Goal: Understand process/instructions

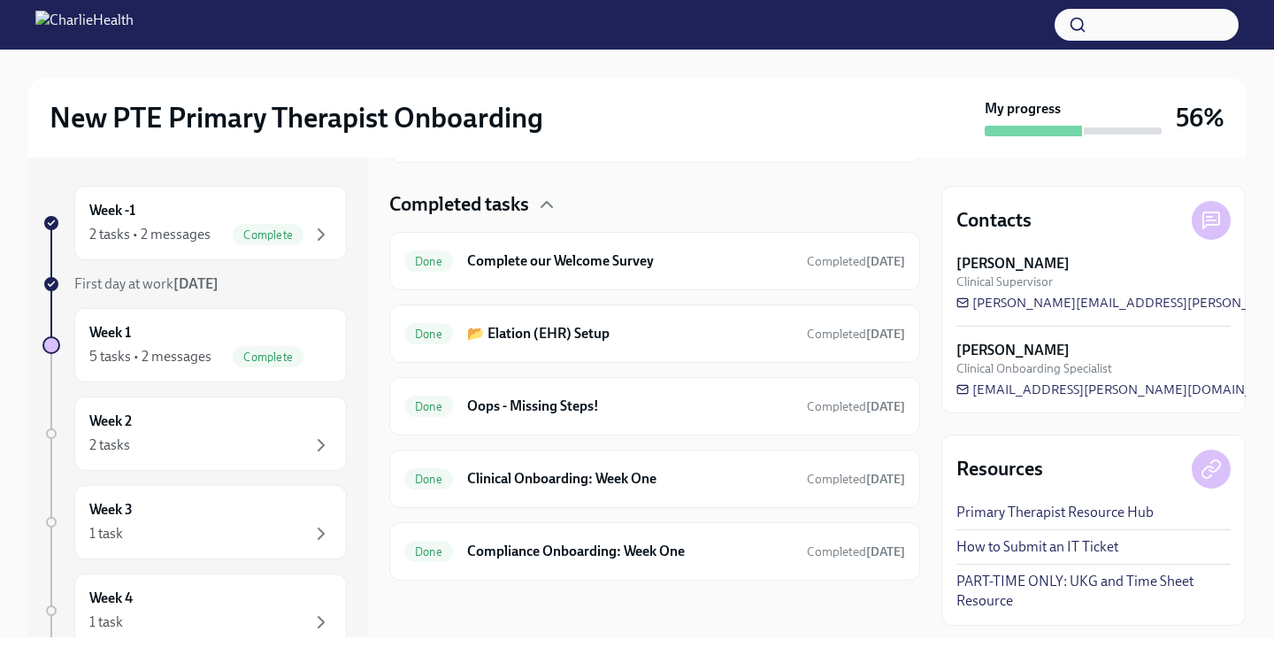
scroll to position [580, 0]
click at [137, 430] on div "Week 2 2 tasks" at bounding box center [210, 433] width 242 height 44
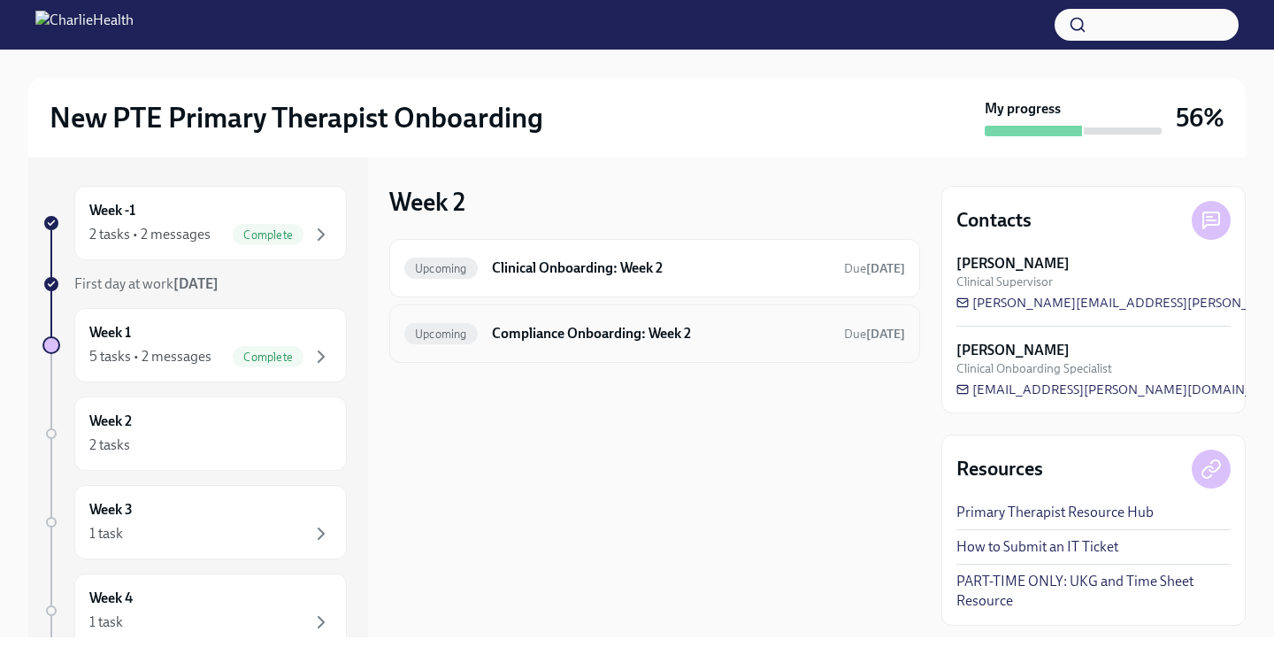
click at [562, 315] on div "Upcoming Compliance Onboarding: Week 2 Due [DATE]" at bounding box center [654, 333] width 531 height 58
click at [551, 327] on h6 "Compliance Onboarding: Week 2" at bounding box center [661, 333] width 338 height 19
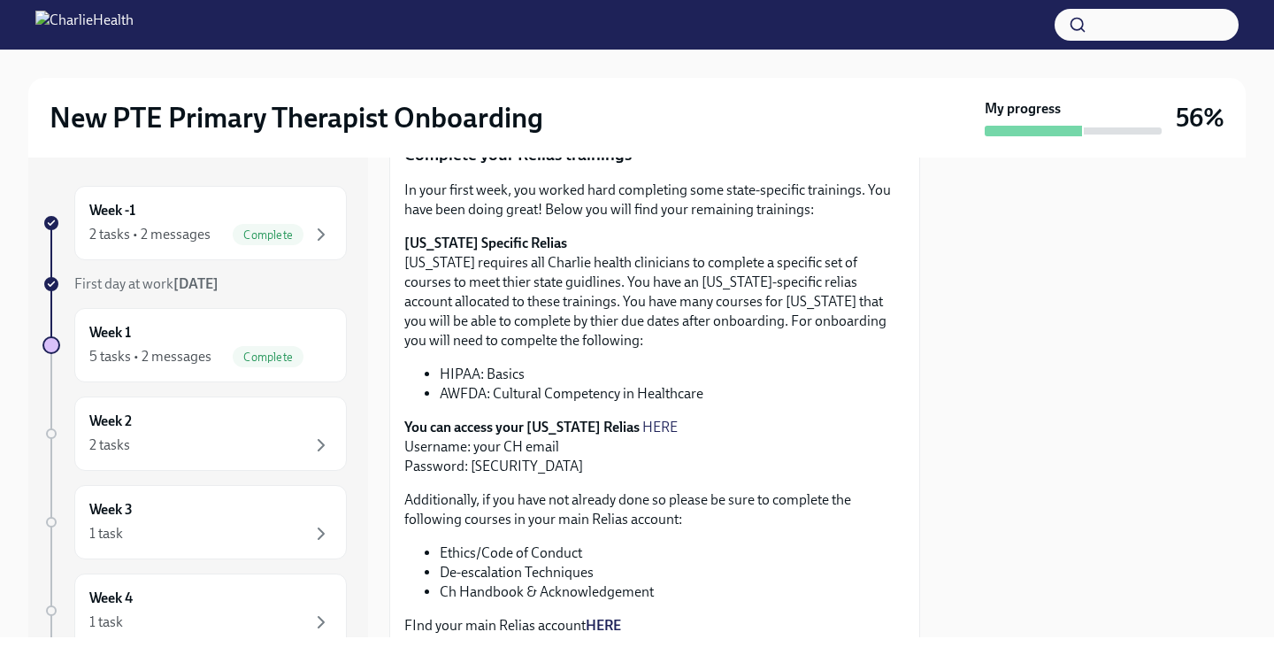
scroll to position [338, 0]
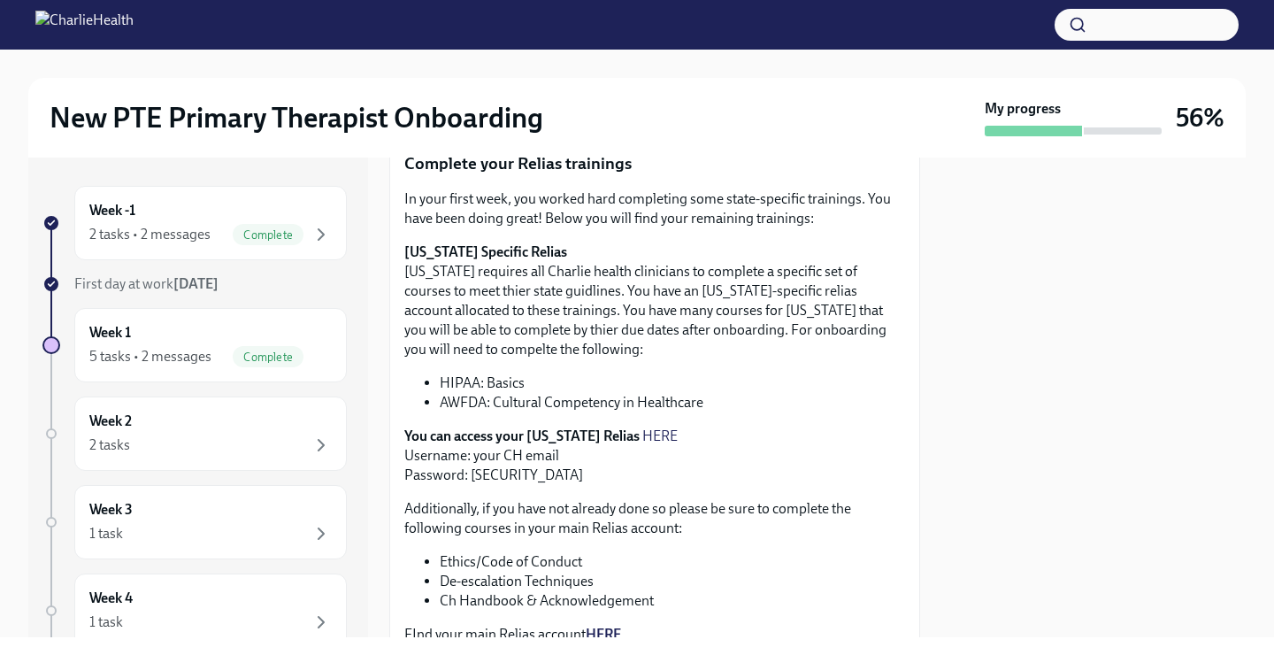
click at [642, 428] on link "HERE" at bounding box center [659, 435] width 35 height 17
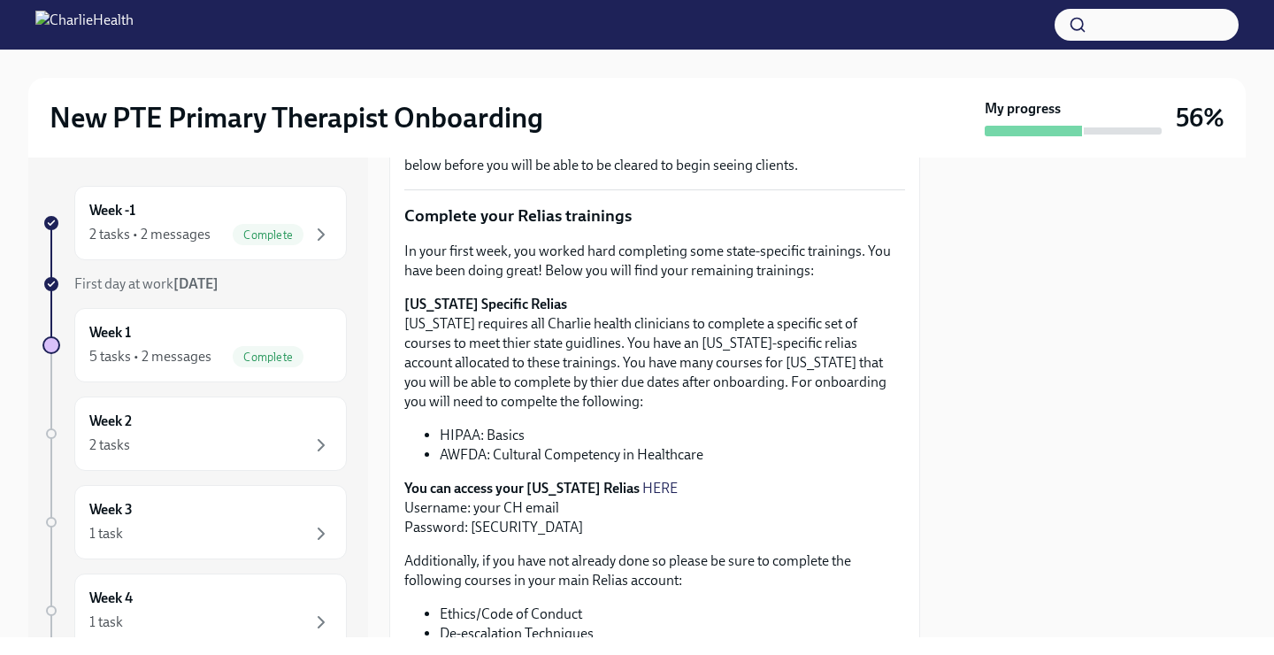
scroll to position [284, 0]
click at [636, 480] on p "You can access your [US_STATE] Relias HERE Username: your CH email Password: [S…" at bounding box center [654, 509] width 501 height 58
click at [642, 486] on link "HERE" at bounding box center [659, 489] width 35 height 17
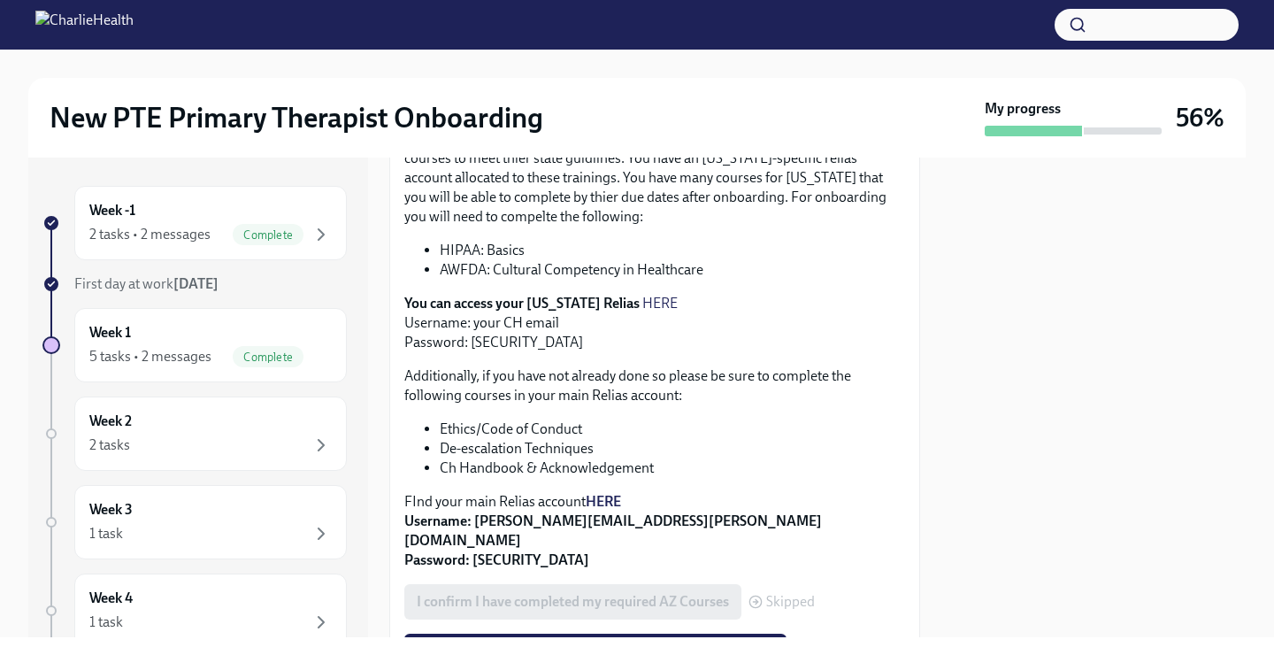
scroll to position [493, 0]
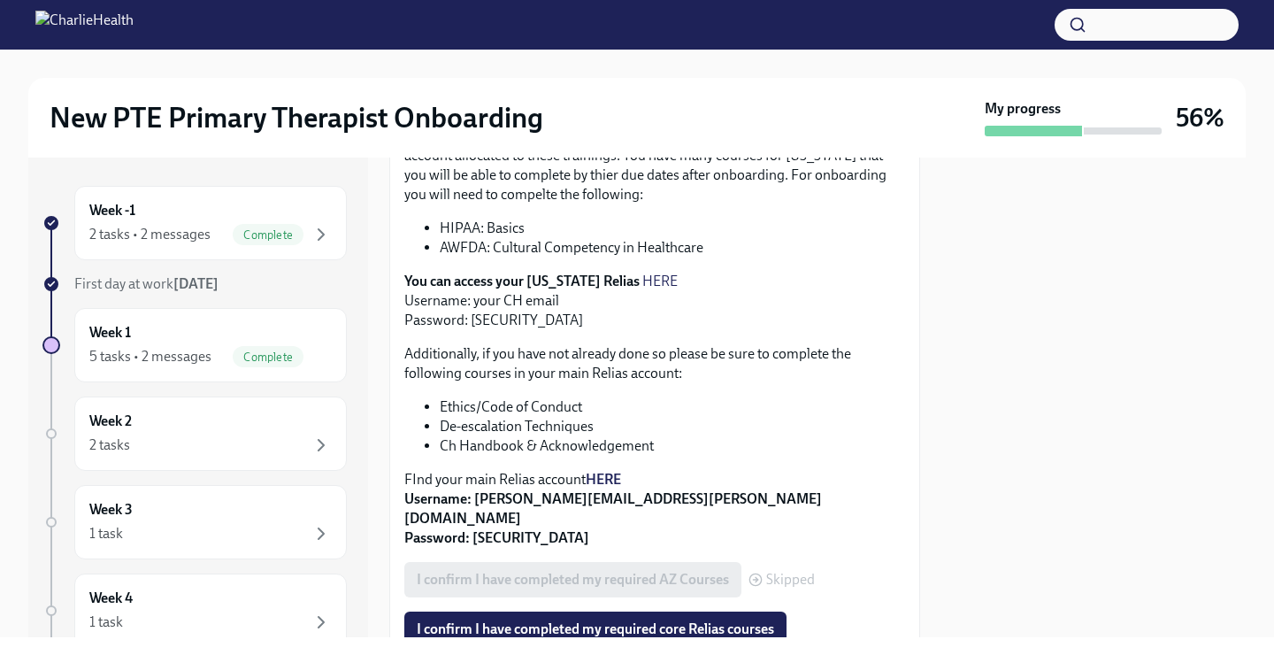
click at [608, 476] on strong "HERE" at bounding box center [603, 479] width 35 height 17
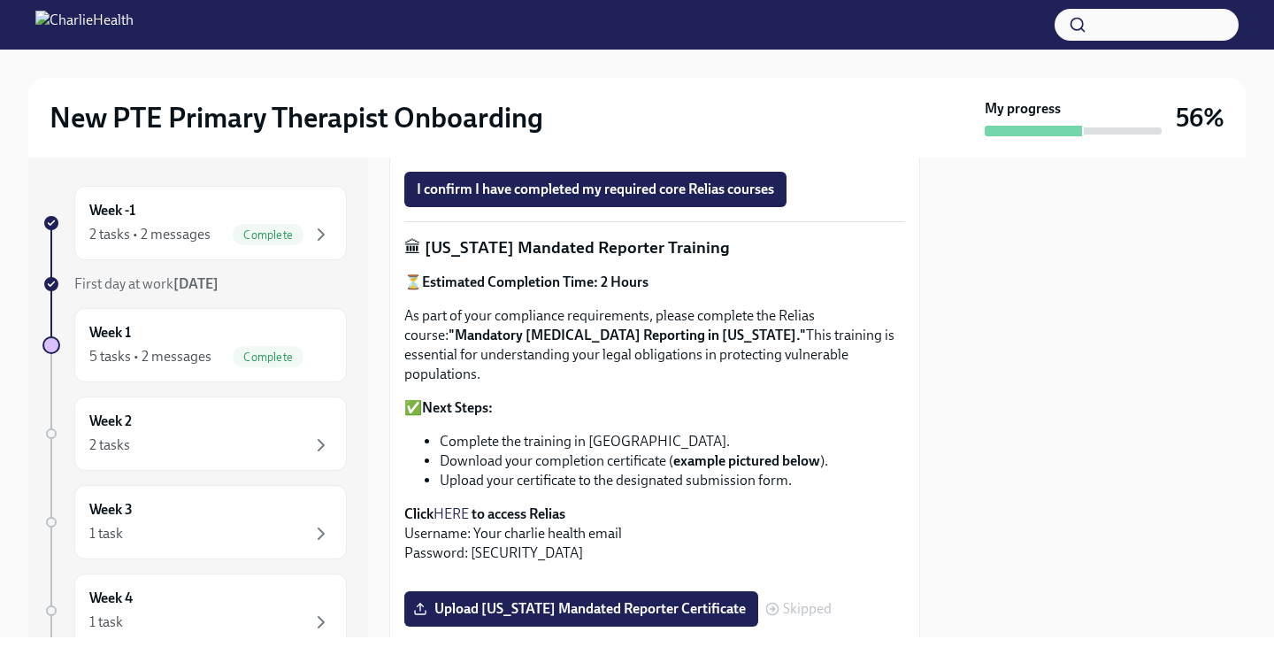
scroll to position [930, 0]
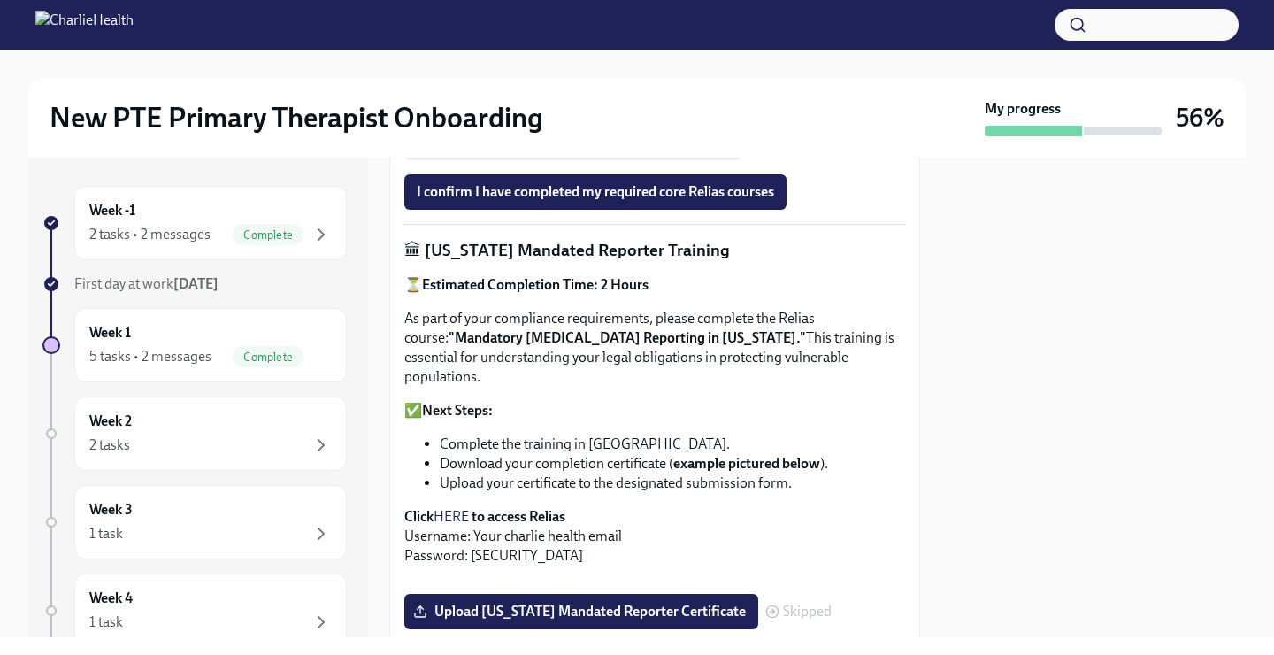
click at [449, 508] on link "HERE" at bounding box center [451, 516] width 35 height 17
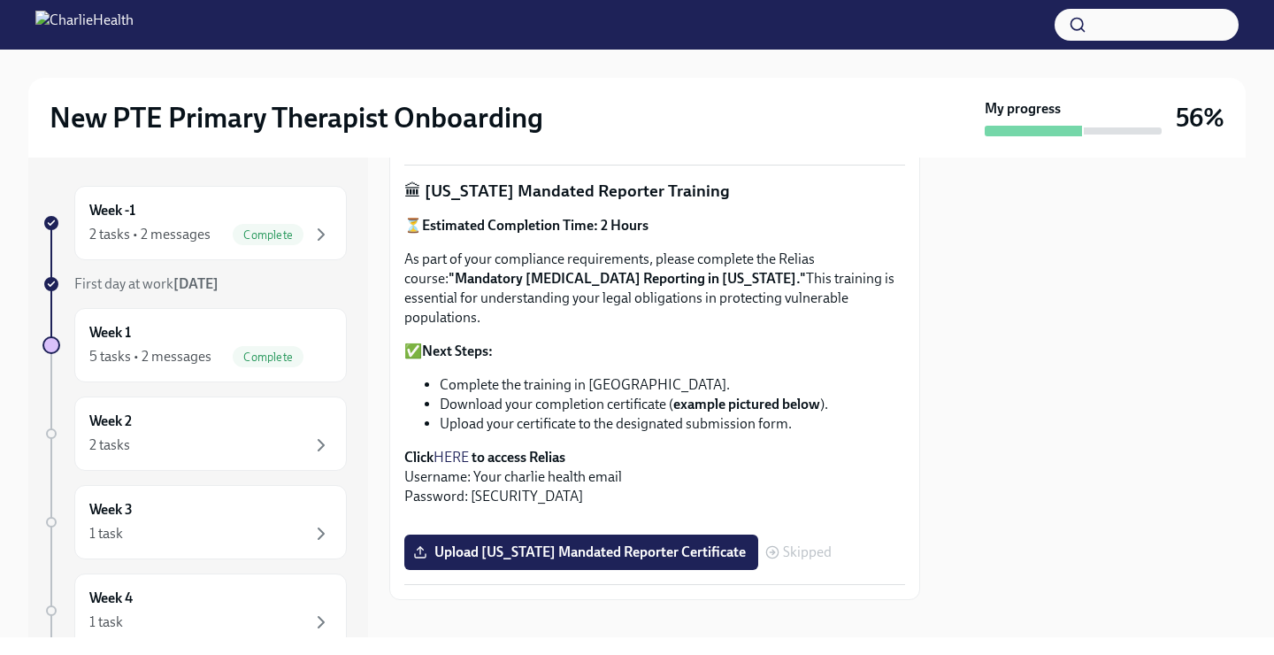
scroll to position [993, 0]
